Goal: Find specific page/section: Find specific page/section

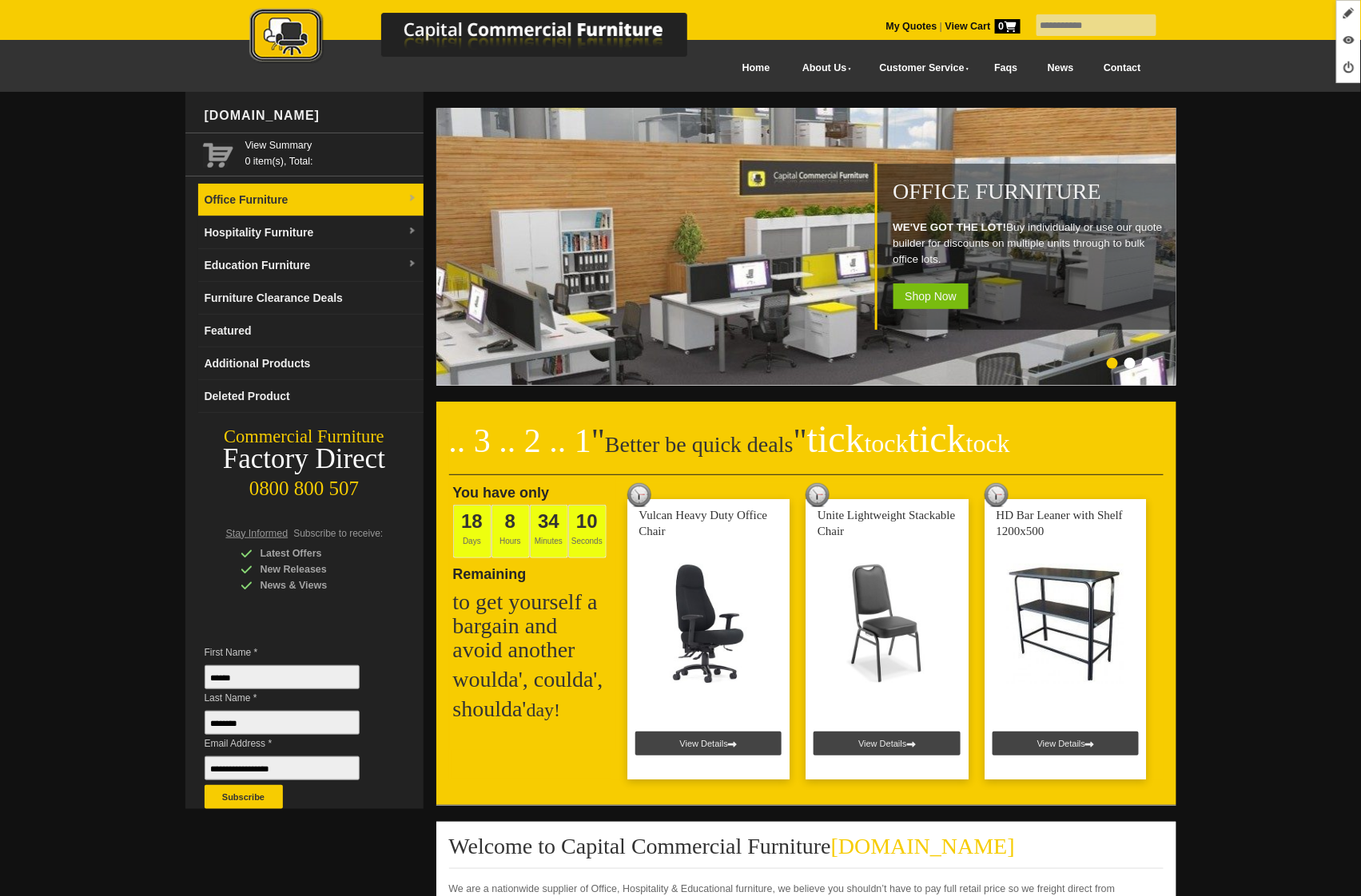
click at [322, 207] on link "Office Furniture" at bounding box center [311, 200] width 226 height 33
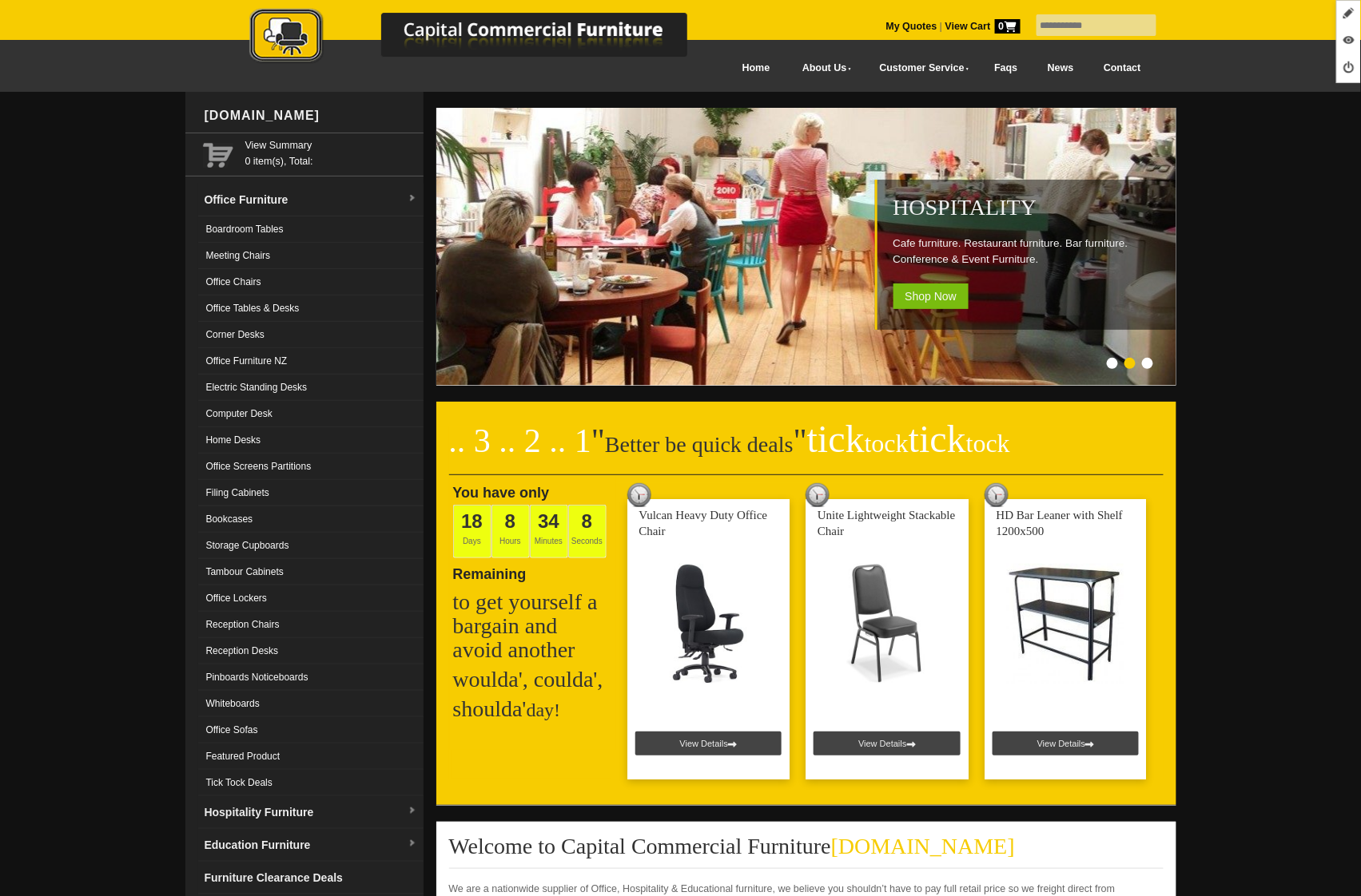
click at [314, 549] on link "Storage Cupboards" at bounding box center [311, 546] width 226 height 27
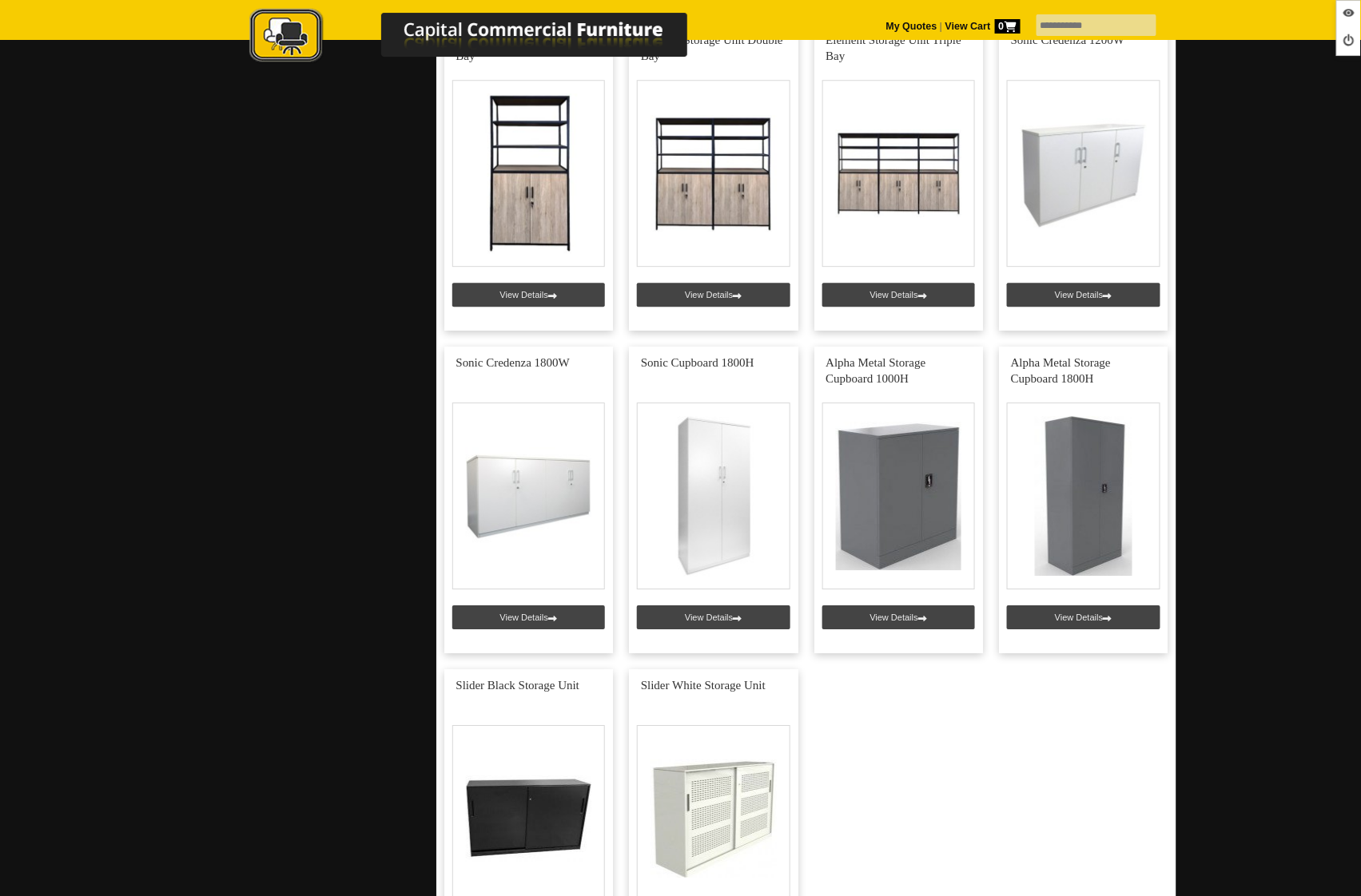
scroll to position [3439, 0]
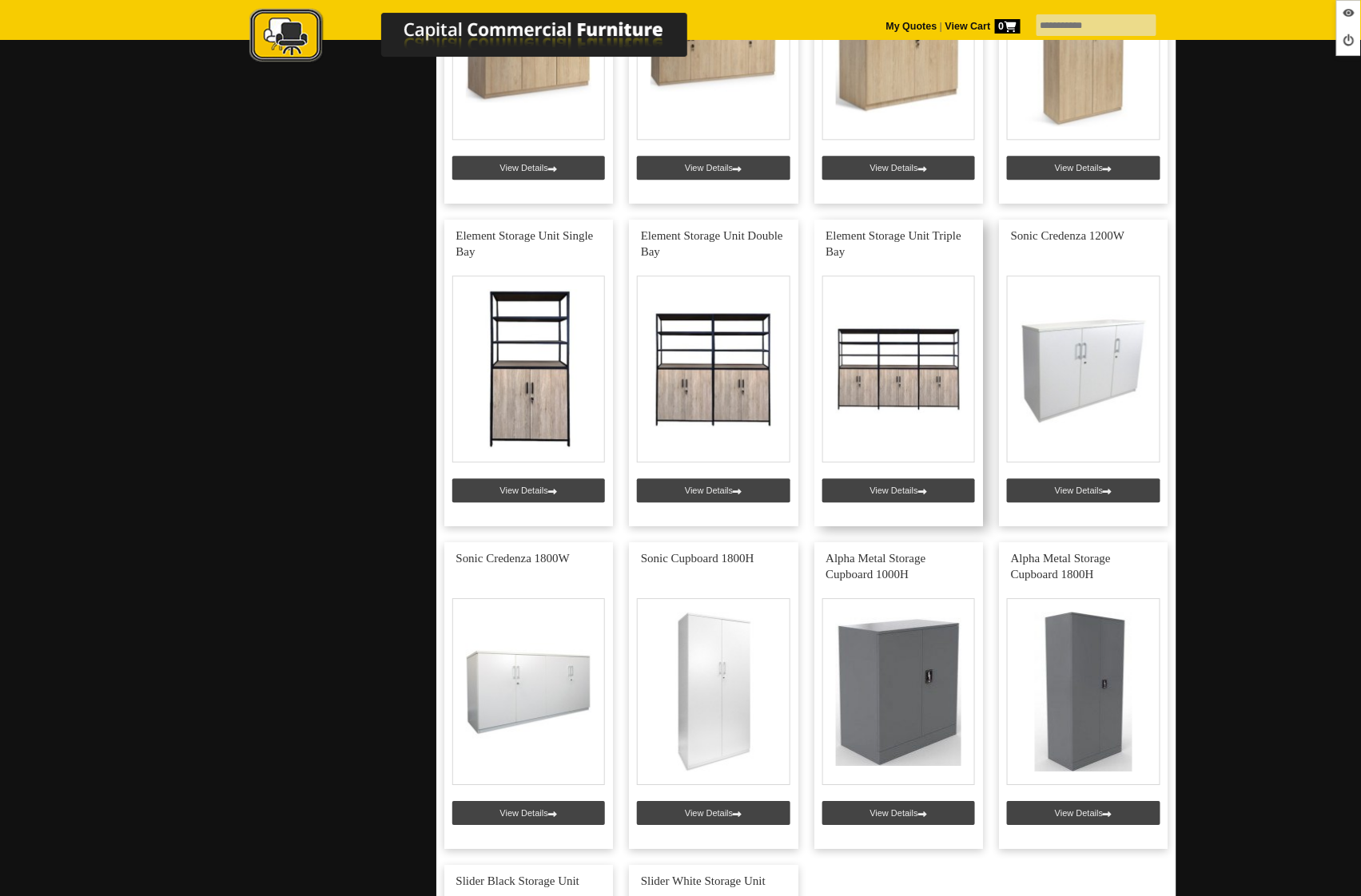
click at [892, 486] on link at bounding box center [899, 372] width 170 height 306
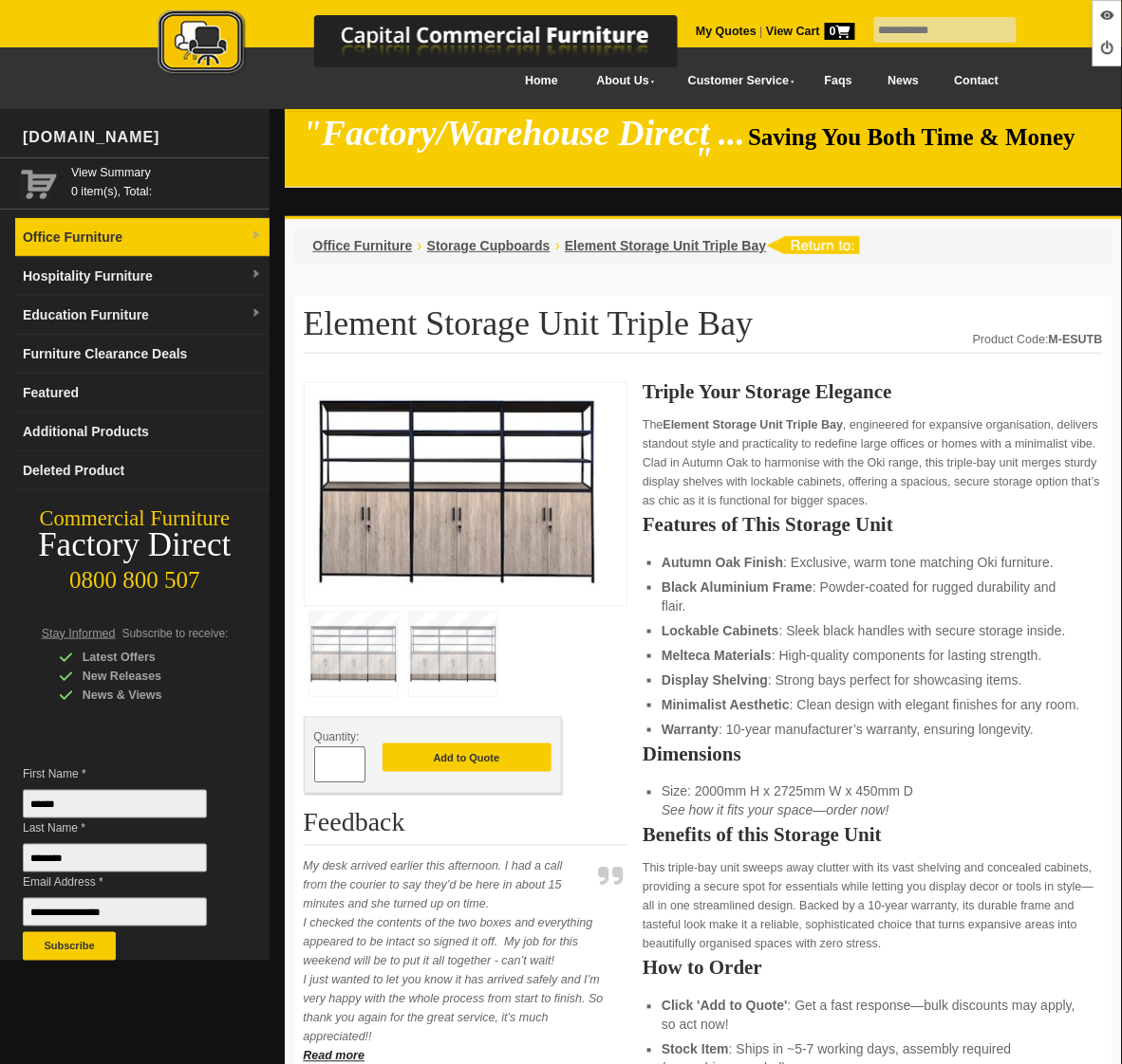
click at [81, 249] on link "Office Furniture" at bounding box center [142, 237] width 254 height 39
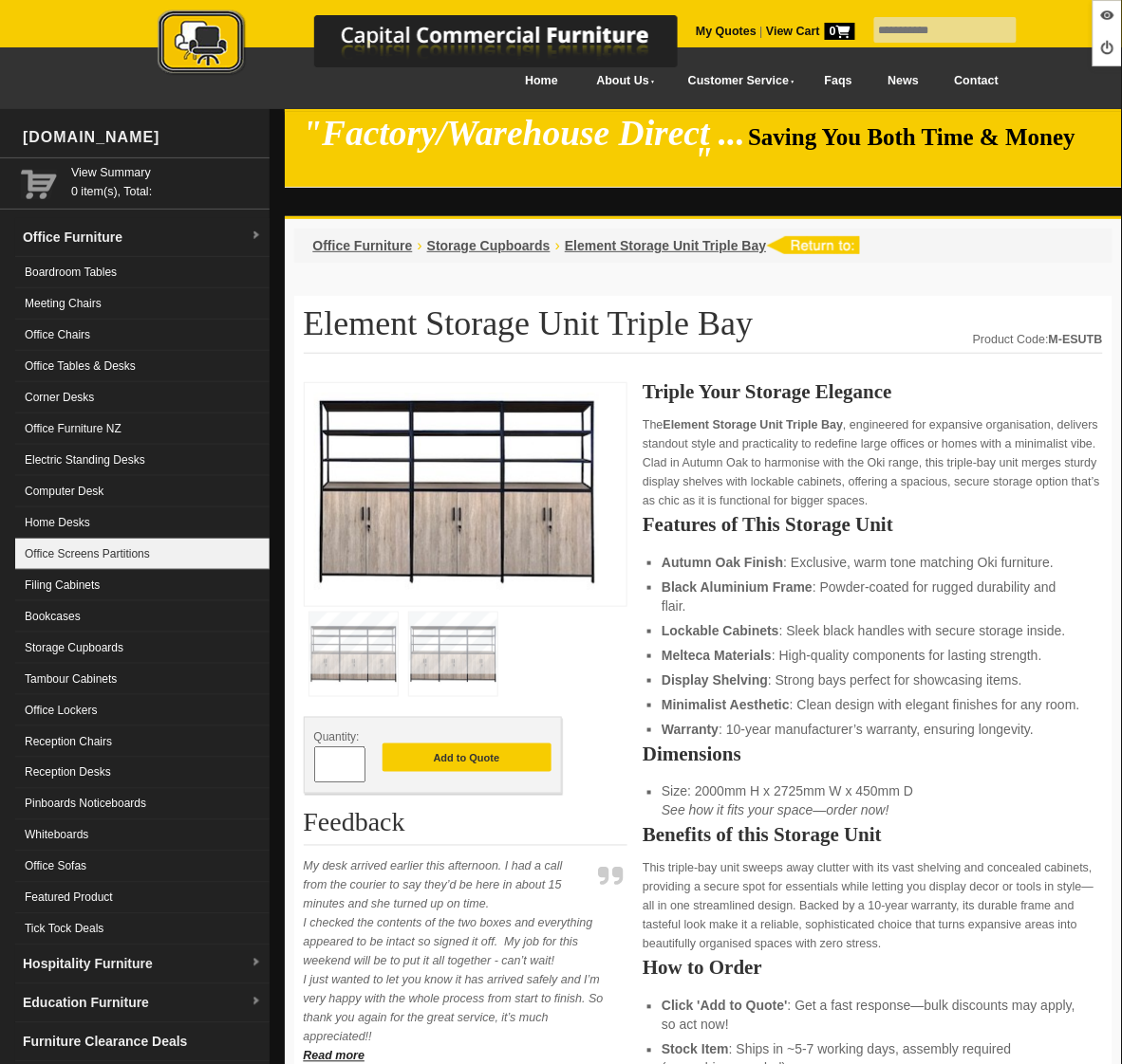
click at [133, 541] on link "Office Screens Partitions" at bounding box center [142, 554] width 254 height 32
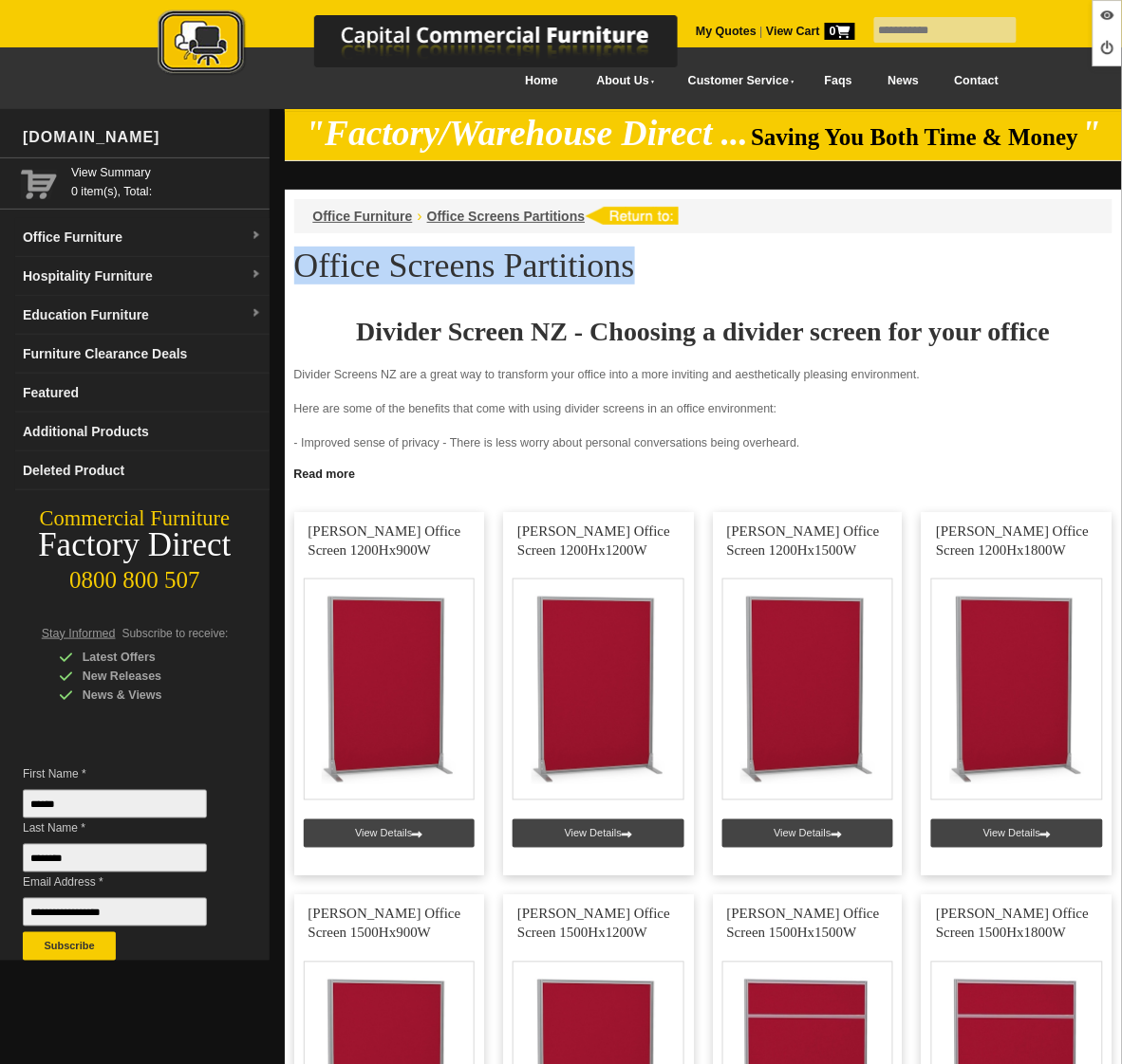
drag, startPoint x: 579, startPoint y: 269, endPoint x: 301, endPoint y: 264, distance: 278.0
click at [301, 264] on h1 "Office Screens Partitions" at bounding box center [704, 266] width 819 height 36
